Goal: Task Accomplishment & Management: Use online tool/utility

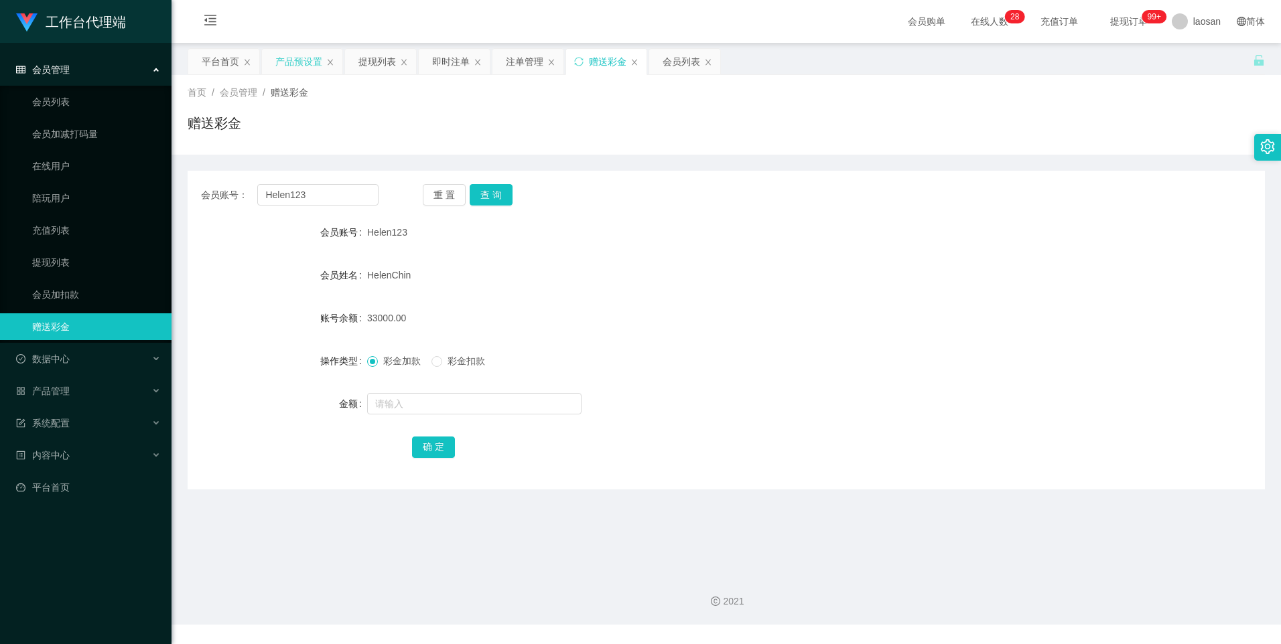
click at [291, 58] on div "产品预设置" at bounding box center [298, 61] width 47 height 25
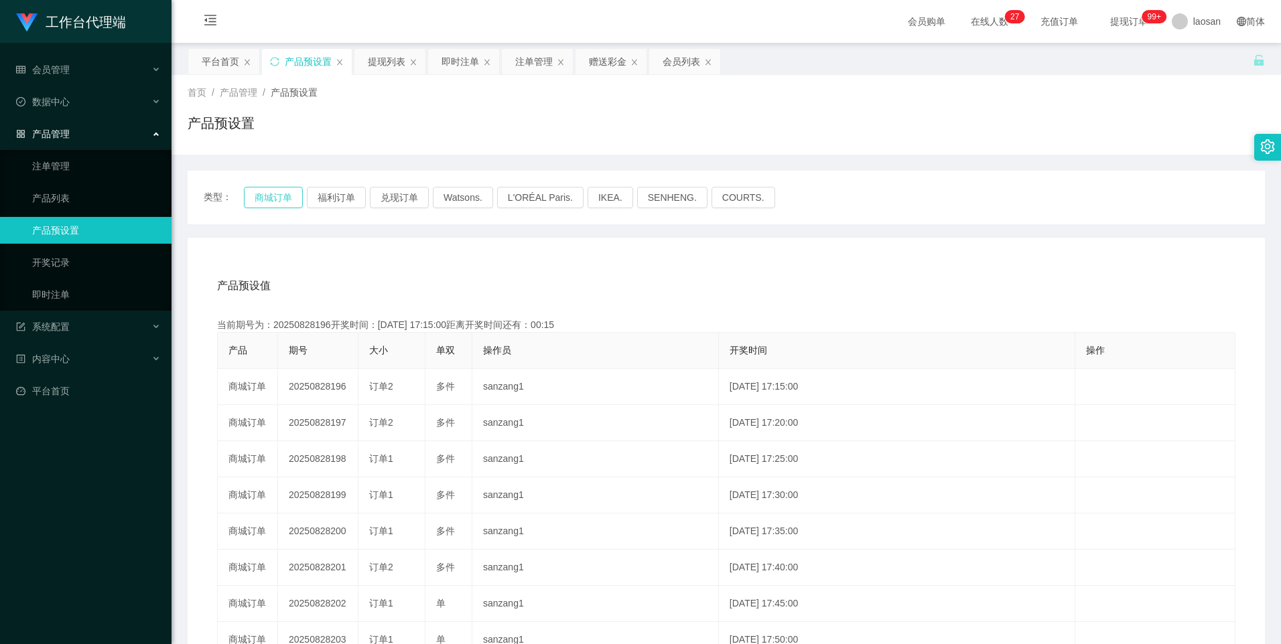
click at [275, 196] on button "商城订单" at bounding box center [273, 197] width 59 height 21
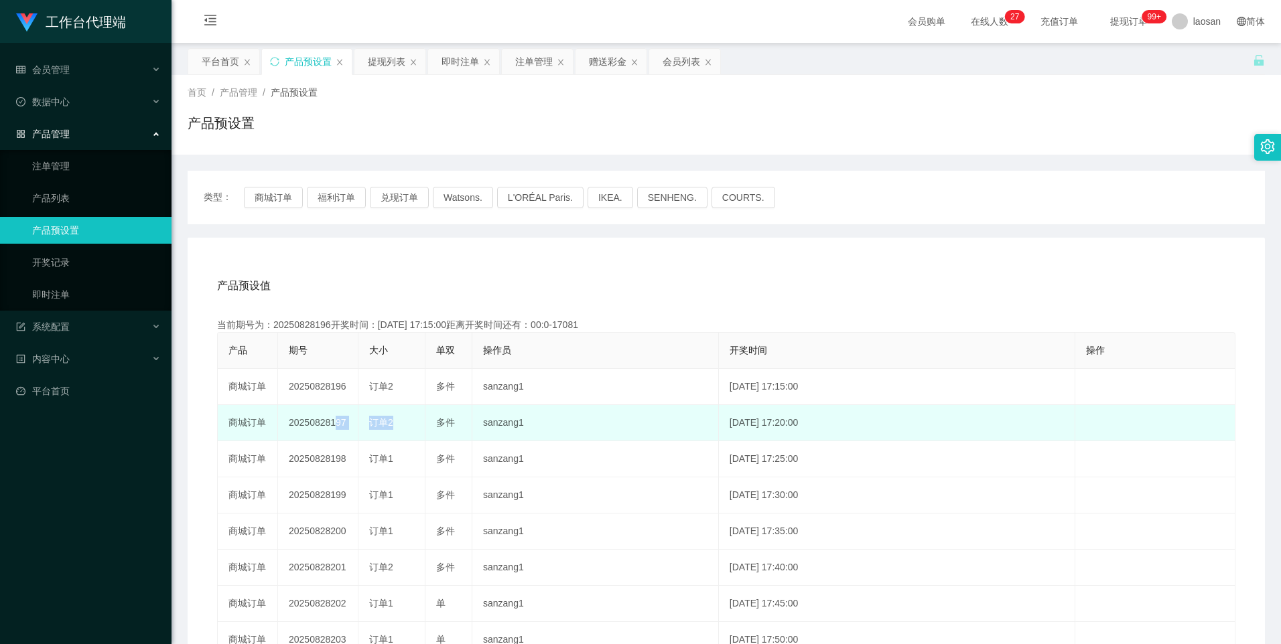
drag, startPoint x: 330, startPoint y: 423, endPoint x: 389, endPoint y: 419, distance: 59.7
click at [389, 419] on tr "商城订单 20250828197 订单2 多件 sanzang1 [DATE] 17:20:00 编 辑 限制投注" at bounding box center [726, 423] width 1017 height 36
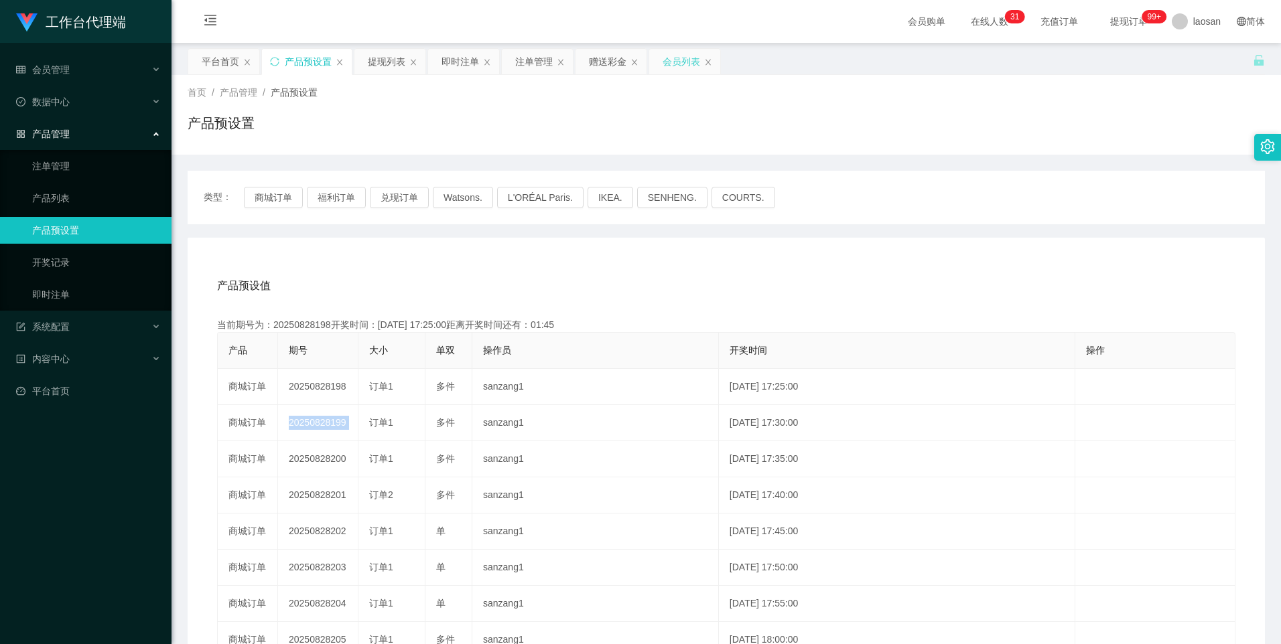
click at [667, 54] on div "会员列表" at bounding box center [681, 61] width 38 height 25
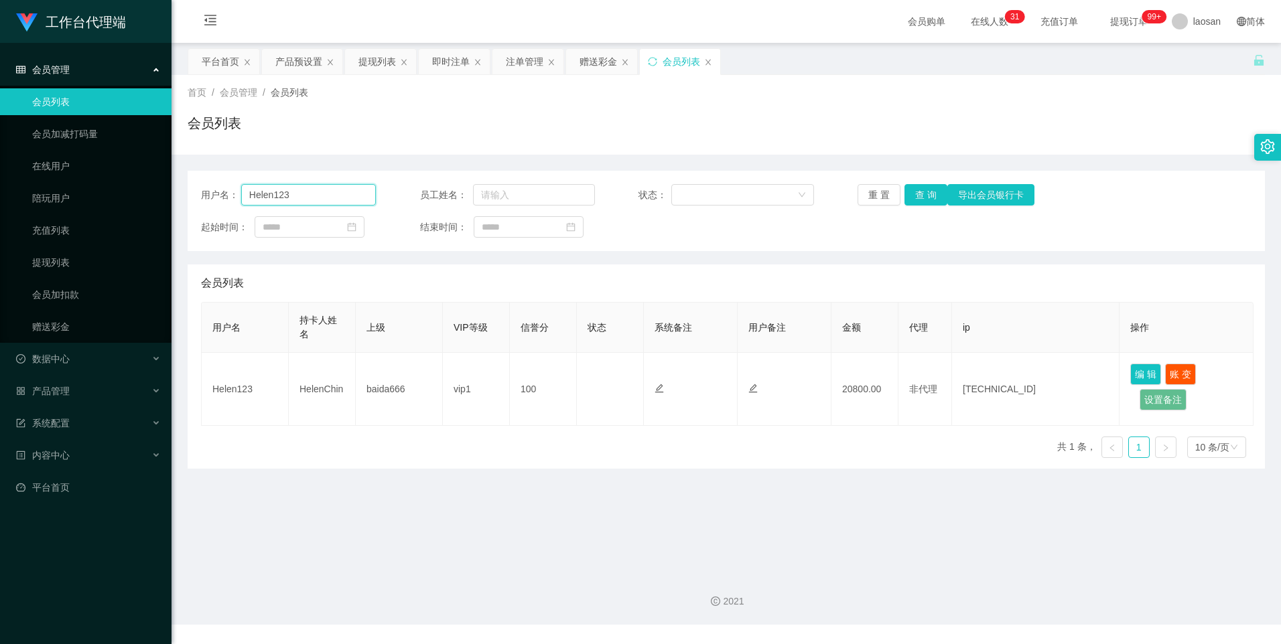
drag, startPoint x: 339, startPoint y: 200, endPoint x: 215, endPoint y: 204, distance: 124.0
click at [215, 204] on div "用户名： Helen123" at bounding box center [288, 194] width 175 height 21
paste input "6122760"
type input "6122760"
click at [938, 195] on button "查 询" at bounding box center [925, 194] width 43 height 21
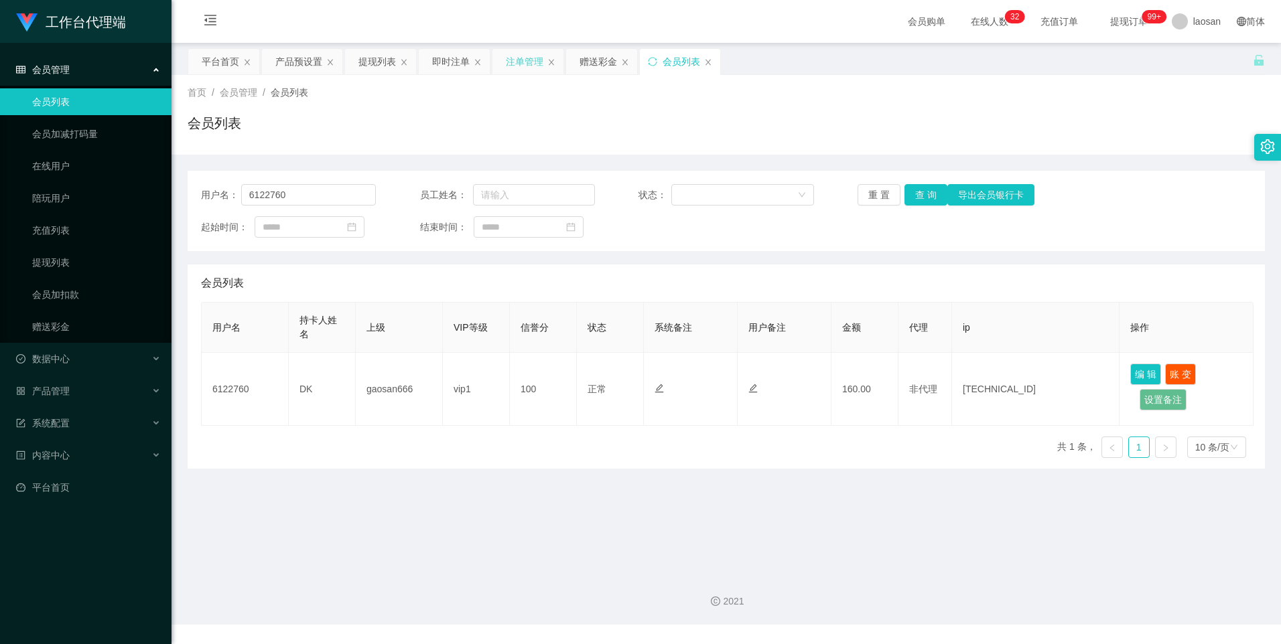
click at [524, 55] on div "注单管理" at bounding box center [525, 61] width 38 height 25
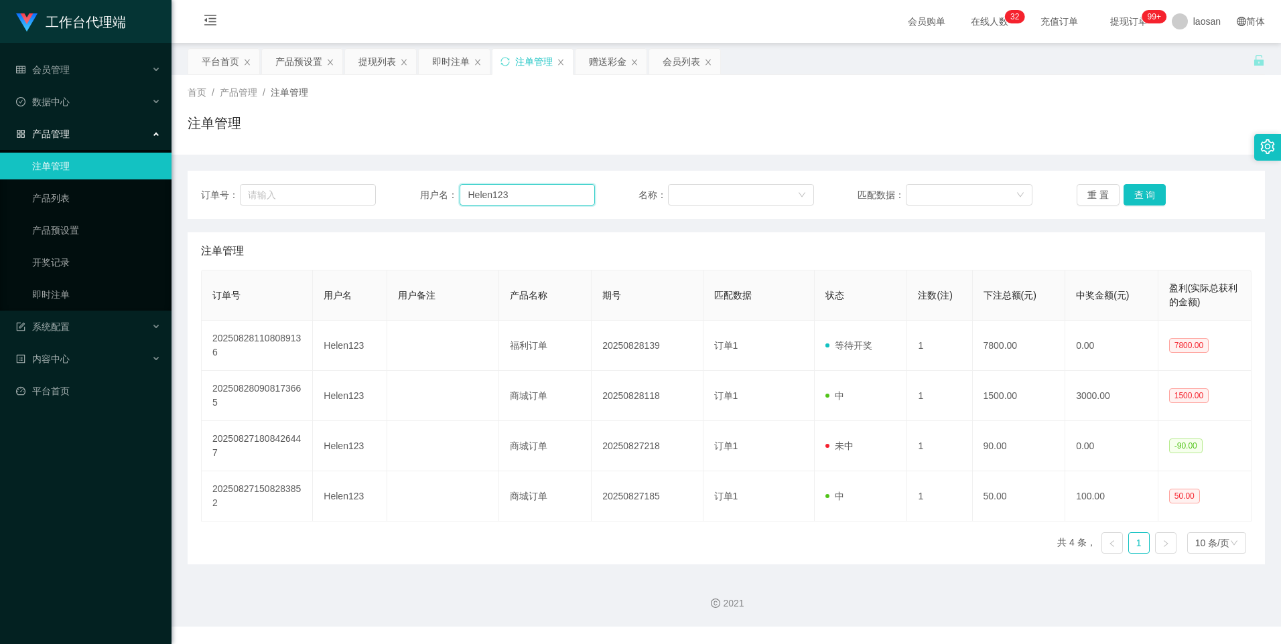
drag, startPoint x: 514, startPoint y: 189, endPoint x: 421, endPoint y: 206, distance: 93.9
click at [421, 206] on div "订单号： 用户名： Helen123 名称： 匹配数据： 重 置 查 询" at bounding box center [726, 195] width 1077 height 48
paste input "6122760"
type input "6122760"
click at [1141, 196] on button "查 询" at bounding box center [1144, 194] width 43 height 21
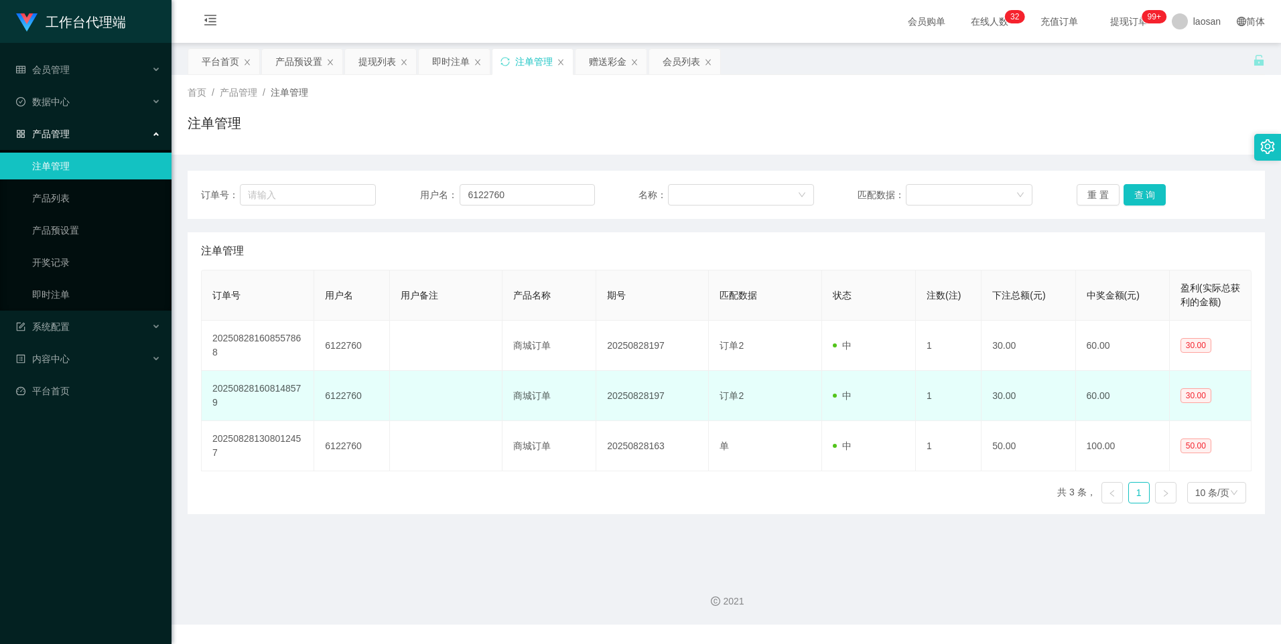
click at [839, 395] on span "中" at bounding box center [841, 395] width 19 height 11
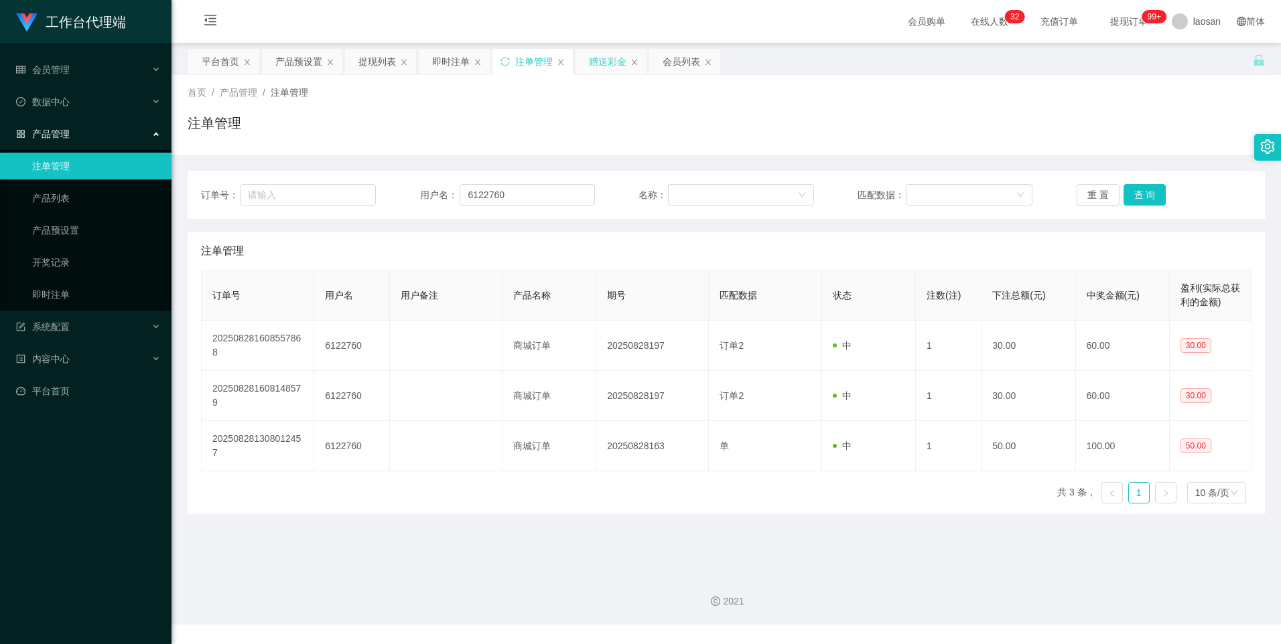
click at [615, 58] on div "赠送彩金" at bounding box center [608, 61] width 38 height 25
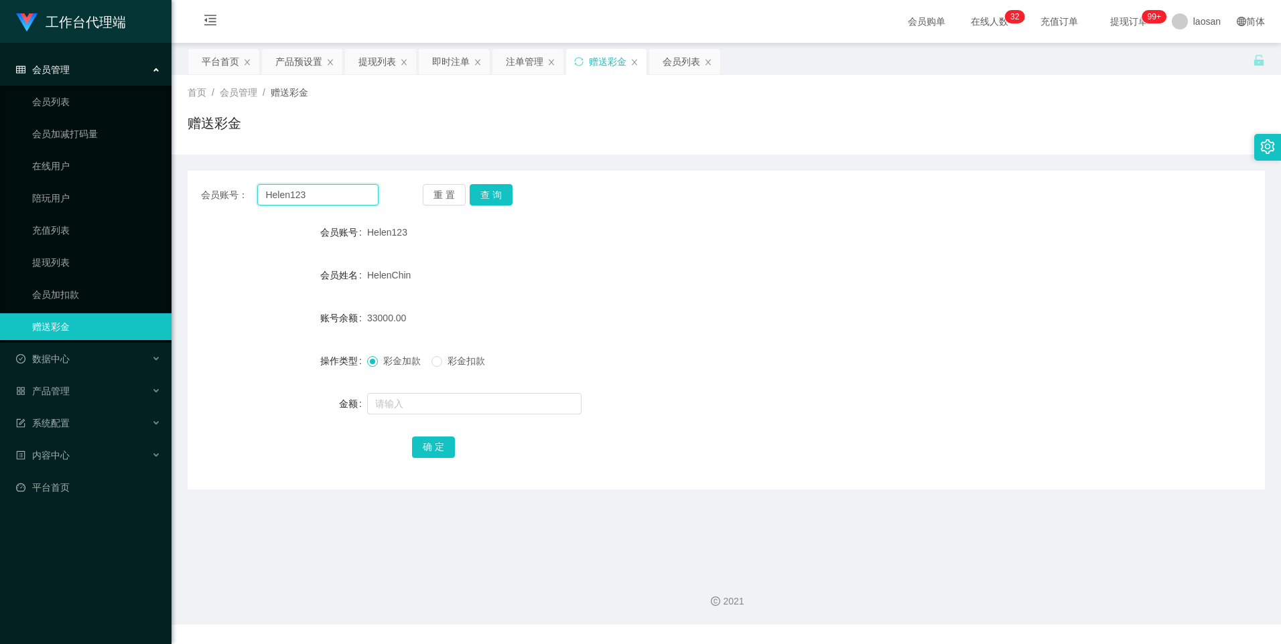
drag, startPoint x: 246, startPoint y: 202, endPoint x: 181, endPoint y: 205, distance: 65.0
click at [171, 207] on main "关闭左侧 关闭右侧 关闭其它 刷新页面 平台首页 产品预设置 提现列表 即时注单 注单管理 赠送彩金 会员列表 首页 / 会员管理 / 赠送彩金 / 赠送彩金…" at bounding box center [725, 303] width 1109 height 520
paste input "6122760"
type input "6122760"
click at [496, 195] on button "查 询" at bounding box center [490, 194] width 43 height 21
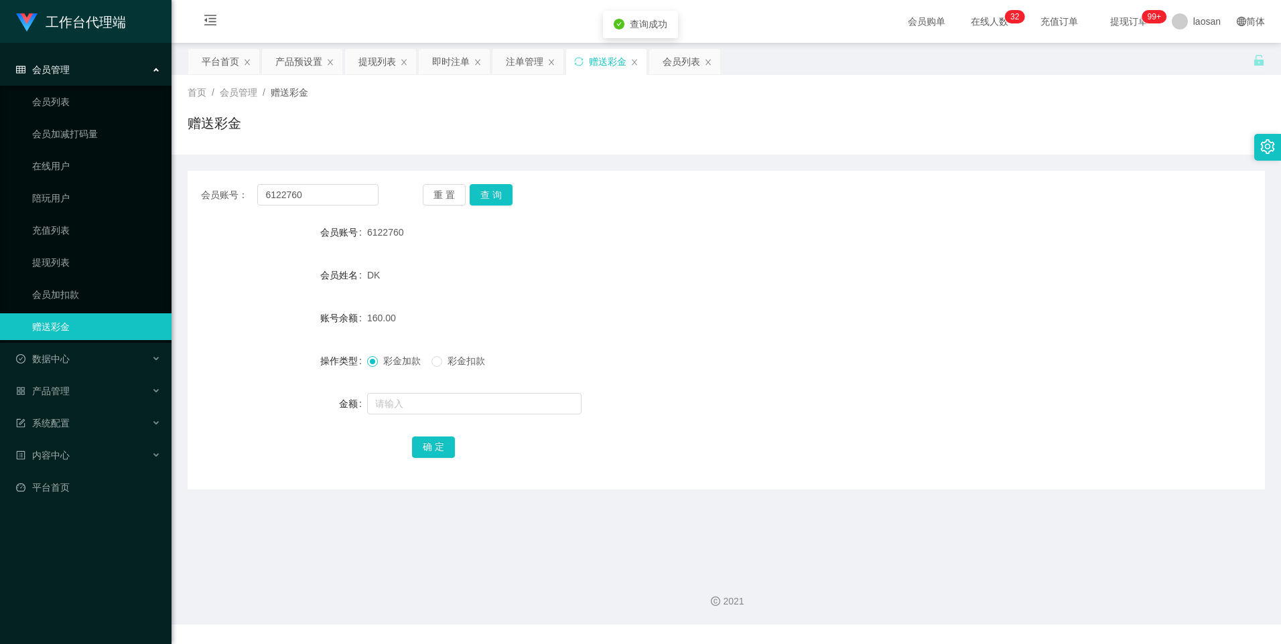
click at [445, 366] on span "彩金扣款" at bounding box center [466, 361] width 48 height 11
click at [422, 411] on input "text" at bounding box center [474, 403] width 214 height 21
type input "30"
click at [421, 447] on button "确 定" at bounding box center [433, 447] width 43 height 21
